Goal: Information Seeking & Learning: Stay updated

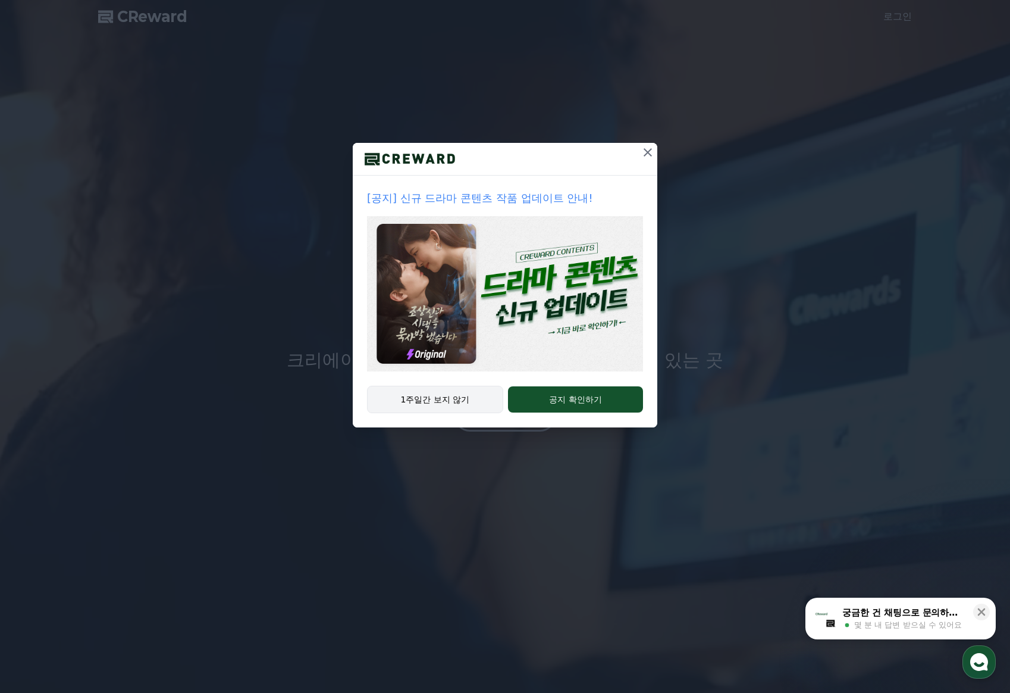
click at [468, 406] on button "1주일간 보지 않기" at bounding box center [435, 399] width 136 height 27
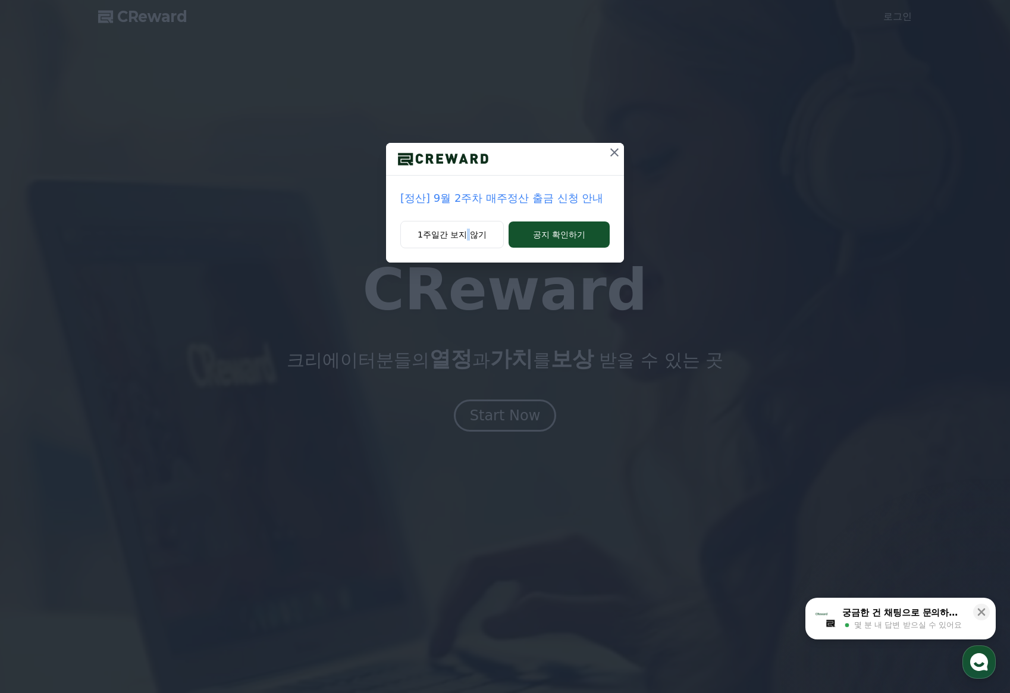
click at [468, 406] on div "[정산] 9월 2주차 매주정산 출금 신청 안내 1주일간 보지 않기 공지 확인하기" at bounding box center [505, 346] width 1010 height 693
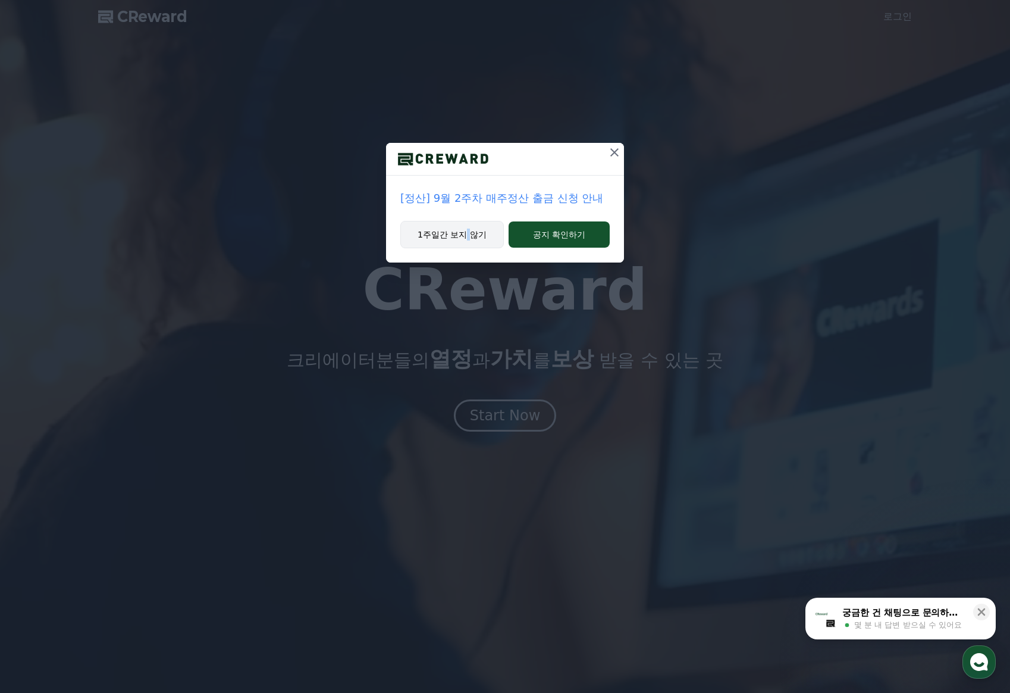
click at [492, 226] on button "1주일간 보지 않기" at bounding box center [453, 234] width 104 height 27
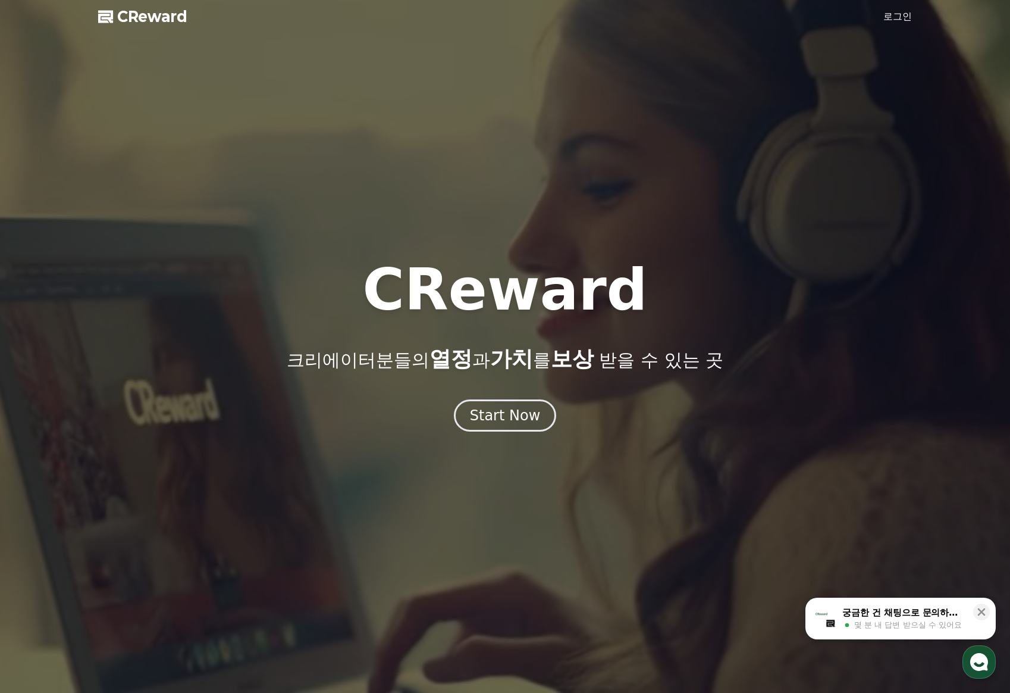
click at [167, 49] on div at bounding box center [505, 346] width 1010 height 693
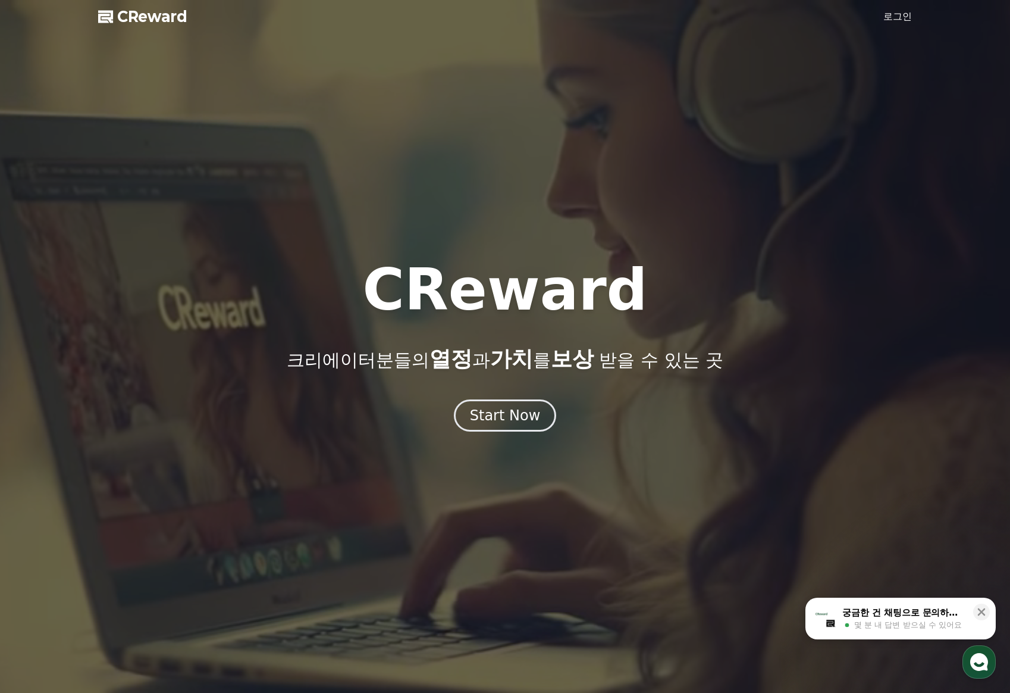
click at [154, 17] on span "CReward" at bounding box center [152, 16] width 70 height 19
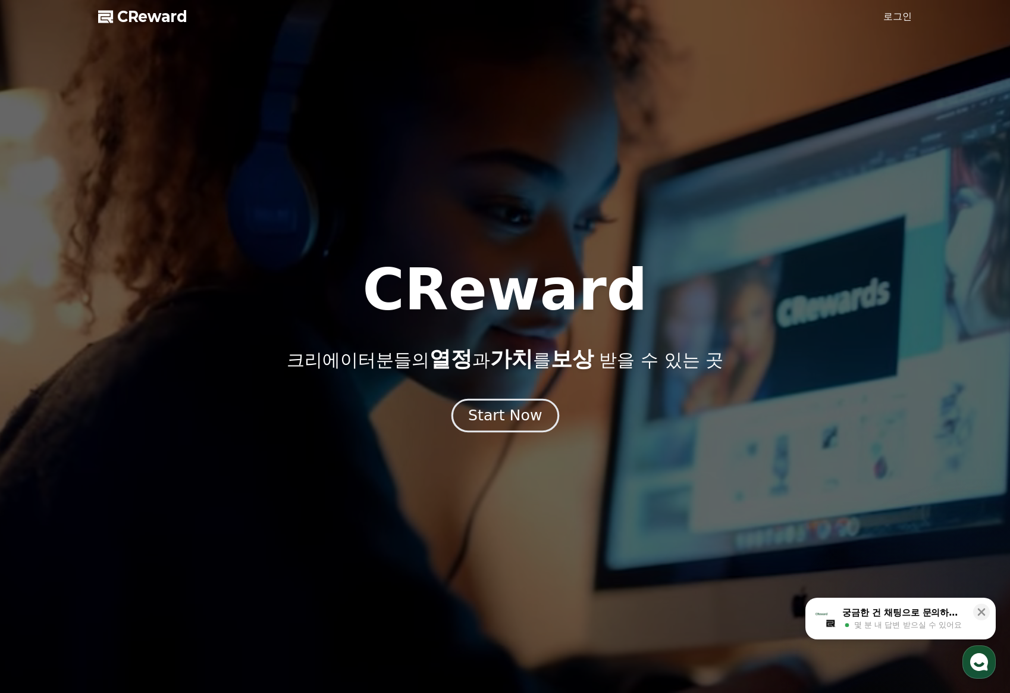
click at [526, 421] on div "Start Now" at bounding box center [505, 415] width 74 height 20
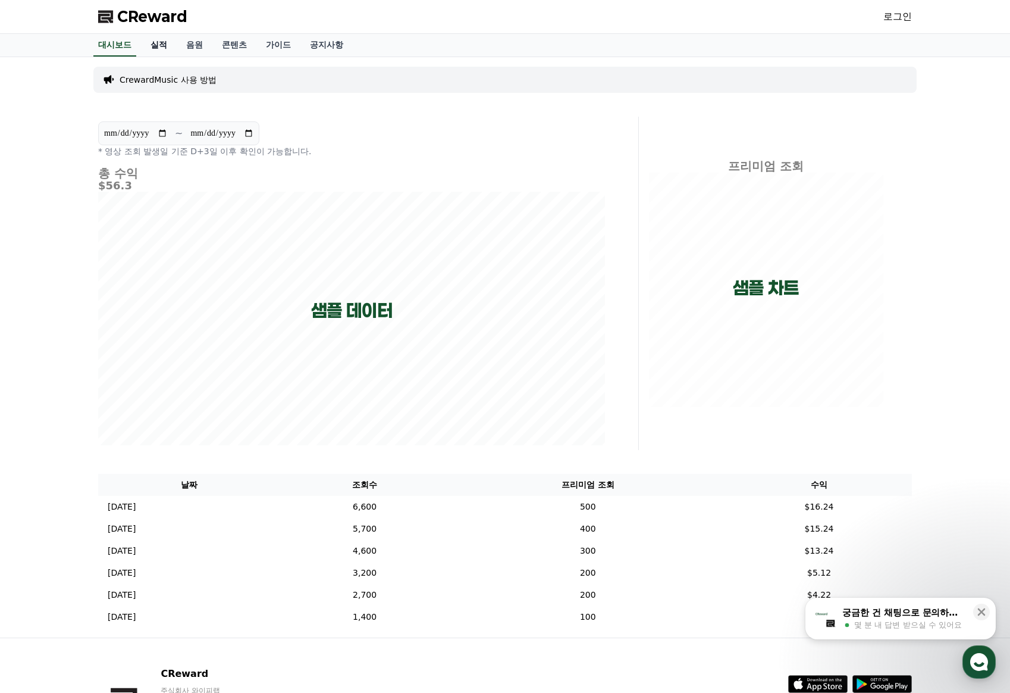
click at [161, 49] on link "실적" at bounding box center [159, 45] width 36 height 23
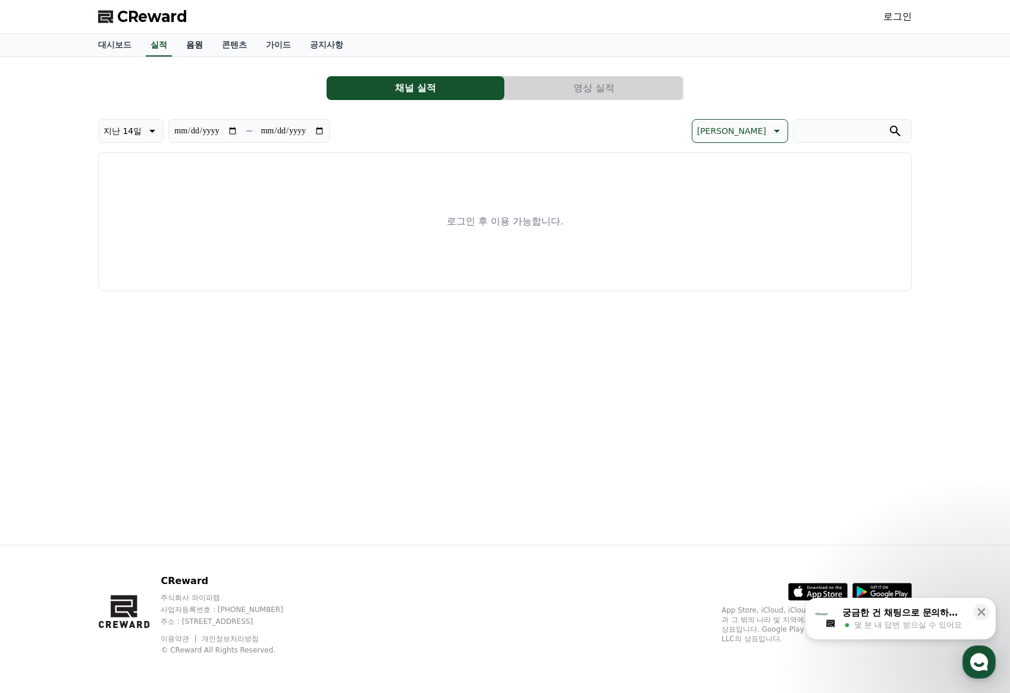
click at [195, 55] on link "음원" at bounding box center [195, 45] width 36 height 23
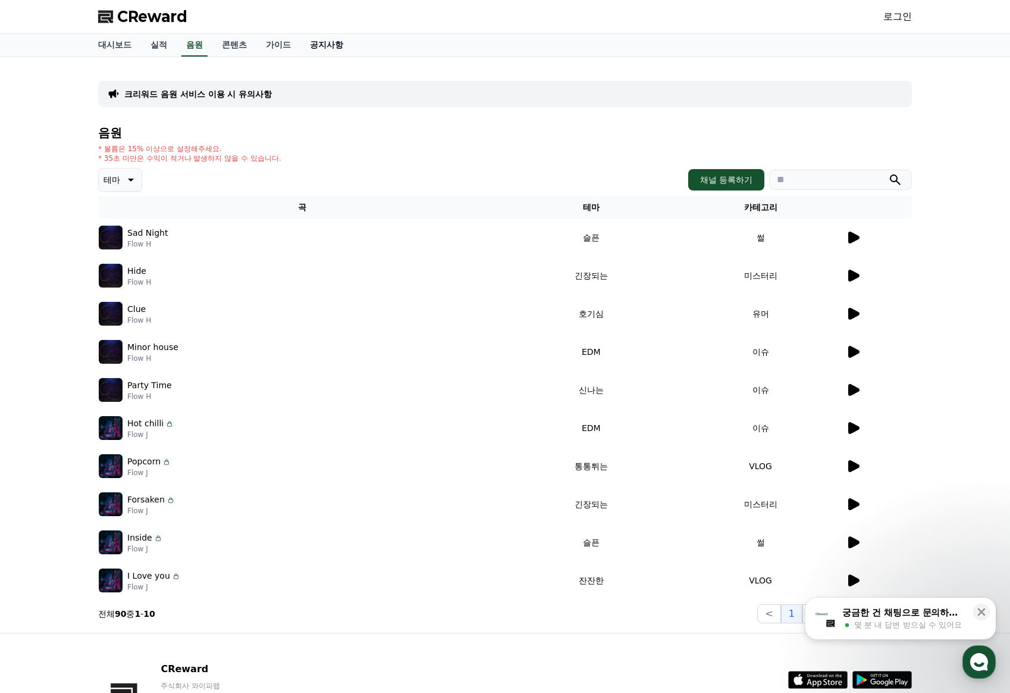
click at [324, 51] on link "공지사항" at bounding box center [327, 45] width 52 height 23
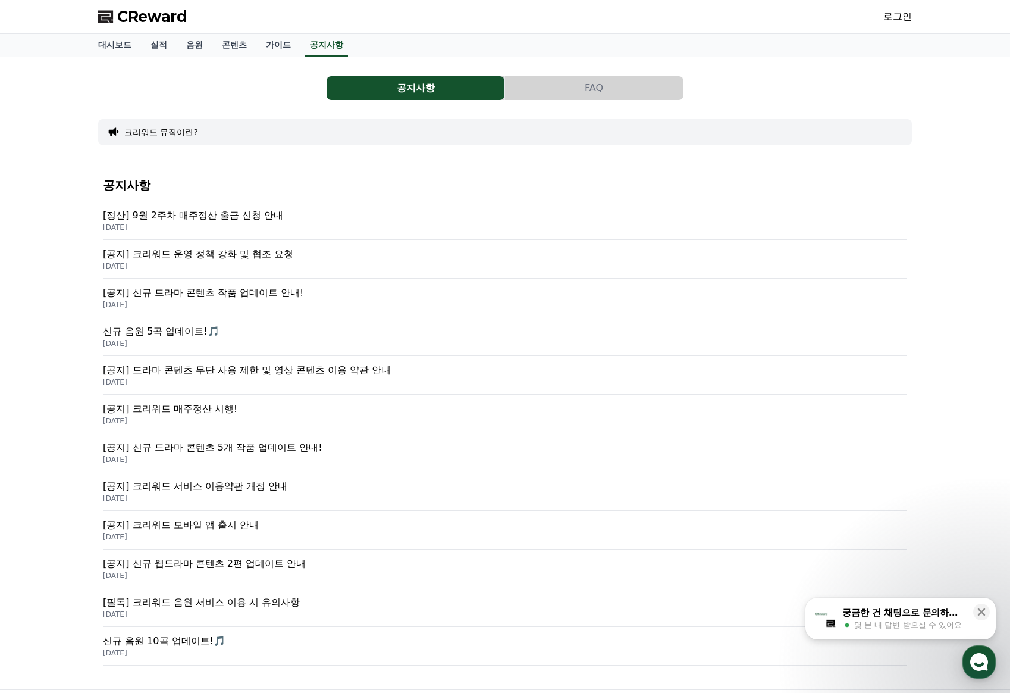
click at [255, 251] on p "[공지] 크리워드 운영 정책 강화 및 협조 요청" at bounding box center [505, 254] width 805 height 14
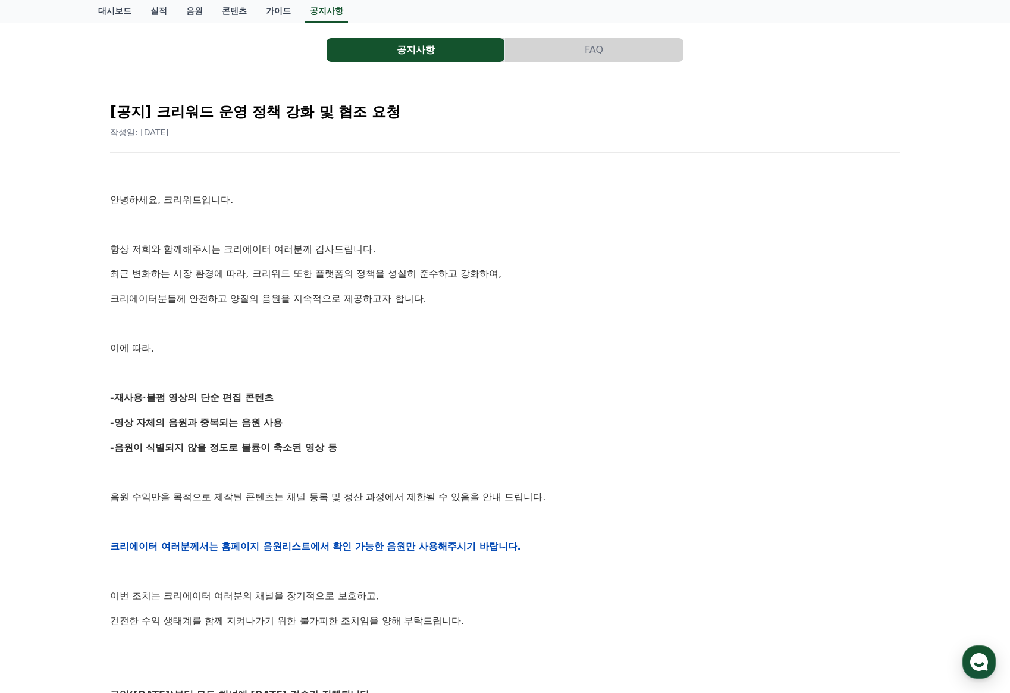
scroll to position [60, 0]
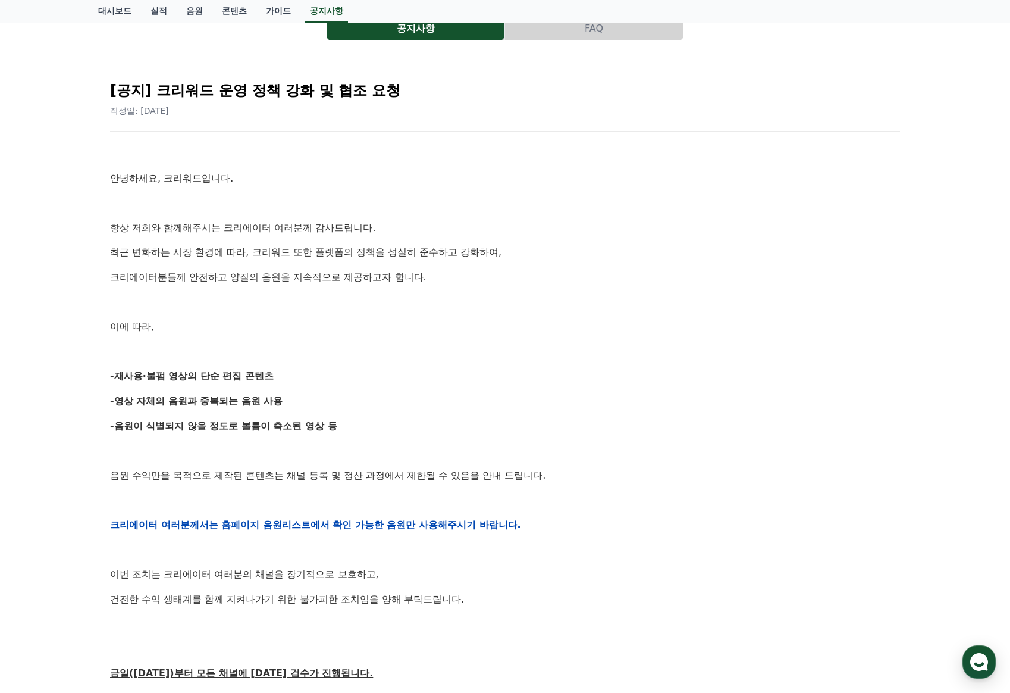
click at [545, 600] on p "건전한 수익 생태계를 함께 지켜나가기 위한 불가피한 조치임을 양해 부탁드립니다." at bounding box center [505, 599] width 790 height 15
click at [764, 405] on p "-영상 자체의 음원과 중복되는 음원 사용" at bounding box center [505, 400] width 790 height 15
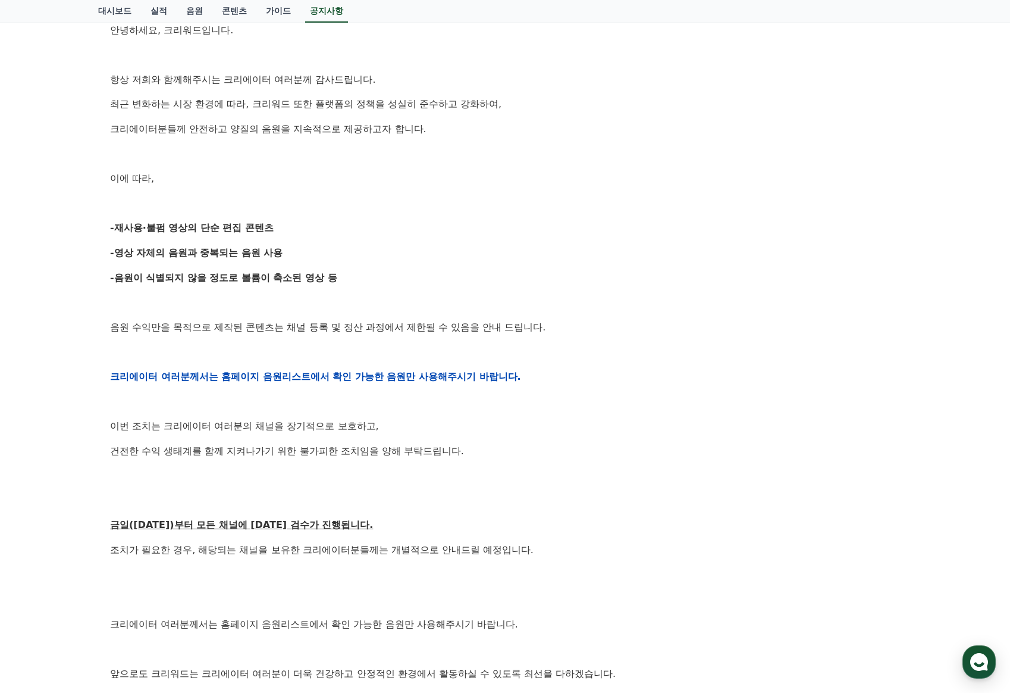
scroll to position [179, 0]
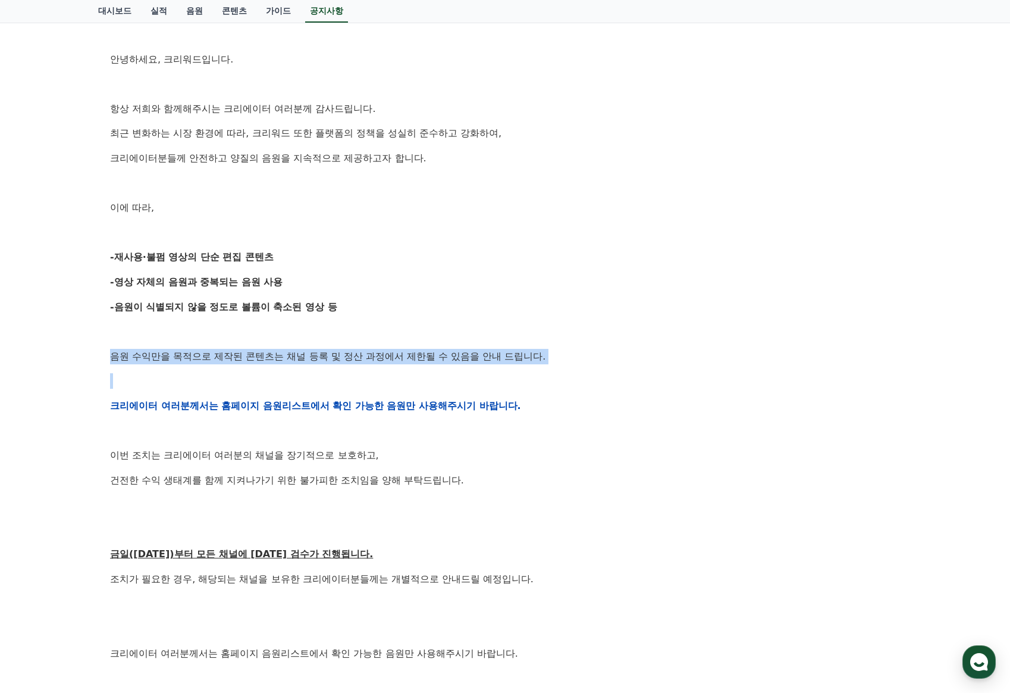
drag, startPoint x: 109, startPoint y: 354, endPoint x: 531, endPoint y: 366, distance: 421.5
click at [531, 365] on div "[공지] 크리워드 운영 정책 강화 및 협조 요청 작성일: [DATE] 안녕하세요, 크리워드입니다. 항상 저희와 함께해주시는 크리에이터 여러분께…" at bounding box center [505, 386] width 795 height 872
copy p "음원 수익만을 목적으로 제작된 콘텐츠는 채널 등록 및 정산 과정에서 제한될 수 있음을 안내 드립니다."
click at [409, 393] on div "안녕하세요, 크리워드입니다. 항상 저희와 함께해주시는 크리에이터 여러분께 감사드립니다. 최근 변화하는 시장 환경에 따라, 크리워드 또한 플랫폼…" at bounding box center [505, 406] width 790 height 758
drag, startPoint x: 567, startPoint y: 349, endPoint x: 0, endPoint y: 396, distance: 568.5
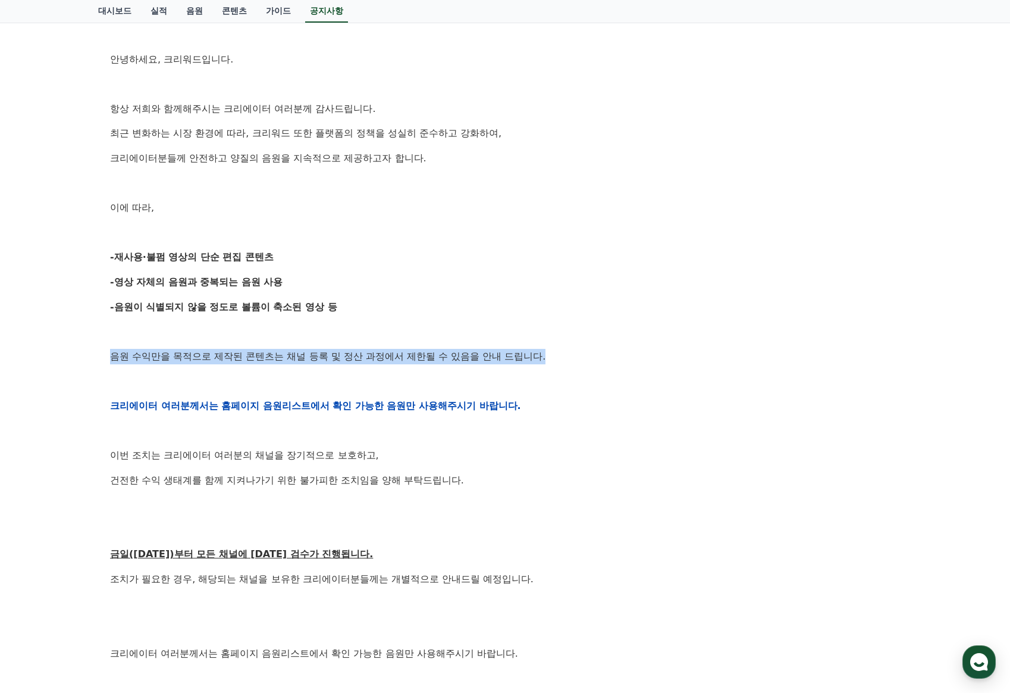
click at [82, 347] on div "공지사항 FAQ [공지] 크리워드 운영 정책 강화 및 협조 요청 작성일: [DATE] 안녕하세요, 크리워드입니다. 항상 저희와 함께해주시는 크…" at bounding box center [505, 360] width 1010 height 963
copy p "음원 수익만을 목적으로 제작된 콘텐츠는 채널 등록 및 정산 과정에서 제한될 수 있음을 안내 드립니다."
click at [618, 393] on div "안녕하세요, 크리워드입니다. 항상 저희와 함께해주시는 크리에이터 여러분께 감사드립니다. 최근 변화하는 시장 환경에 따라, 크리워드 또한 플랫폼…" at bounding box center [505, 406] width 790 height 758
